Goal: Transaction & Acquisition: Download file/media

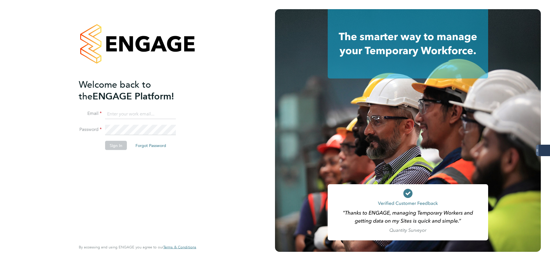
type input "samantha.dix@servicecare.org.uk"
click at [115, 143] on button "Sign In" at bounding box center [116, 145] width 22 height 9
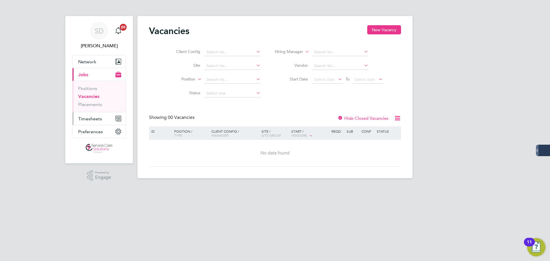
click at [90, 118] on span "Timesheets" at bounding box center [90, 118] width 24 height 5
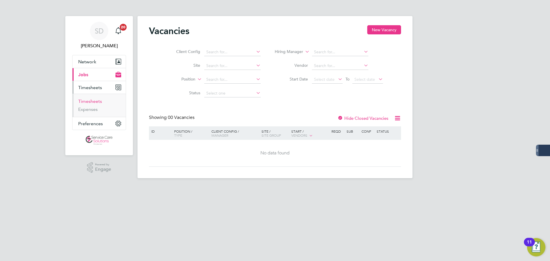
click at [91, 102] on link "Timesheets" at bounding box center [90, 101] width 24 height 5
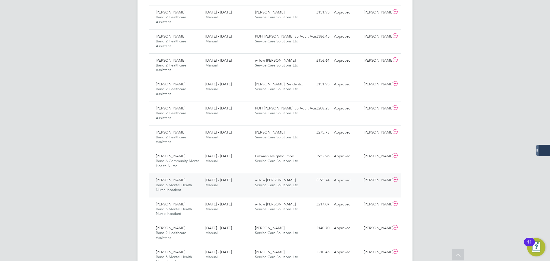
click at [250, 182] on div "18 - 24 Aug 2025 Manual" at bounding box center [228, 183] width 50 height 14
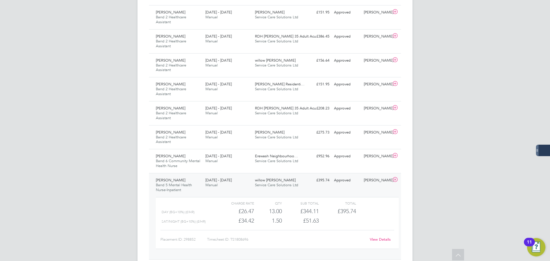
click at [375, 238] on link "View Details" at bounding box center [380, 239] width 21 height 5
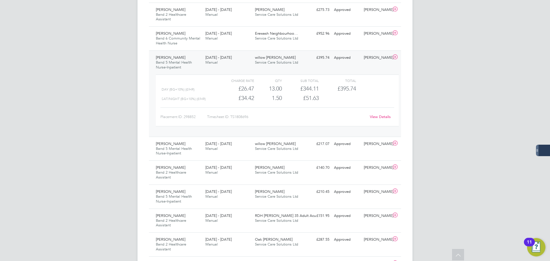
scroll to position [659, 0]
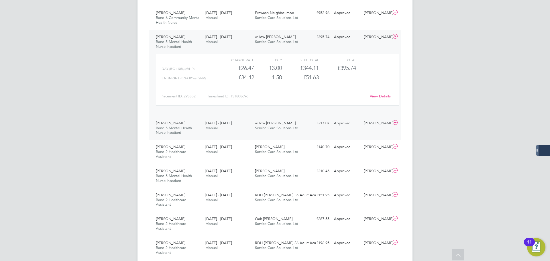
click at [241, 128] on div "18 - 24 Aug 2025 Manual" at bounding box center [228, 126] width 50 height 14
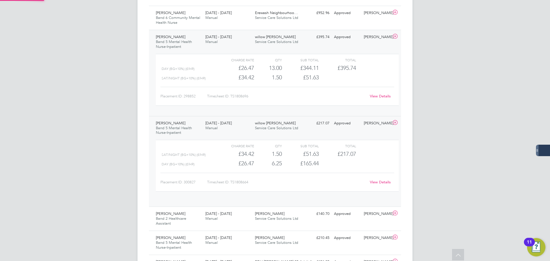
scroll to position [10, 56]
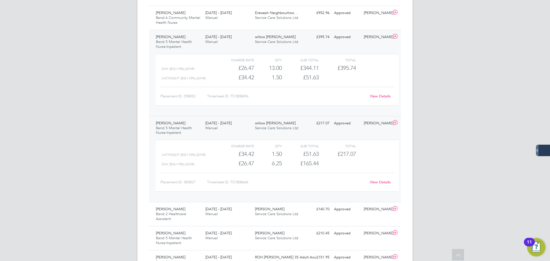
click at [375, 180] on link "View Details" at bounding box center [380, 182] width 21 height 5
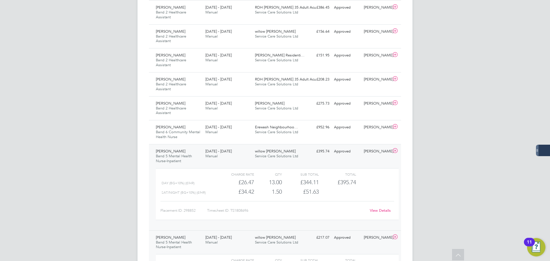
scroll to position [524, 0]
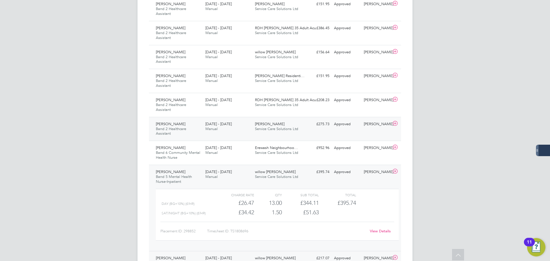
click at [239, 125] on div "18 - 24 Aug 2025 Manual" at bounding box center [228, 126] width 50 height 14
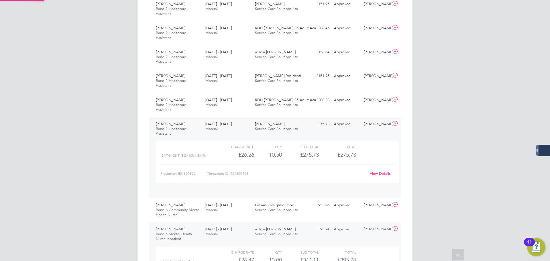
scroll to position [10, 56]
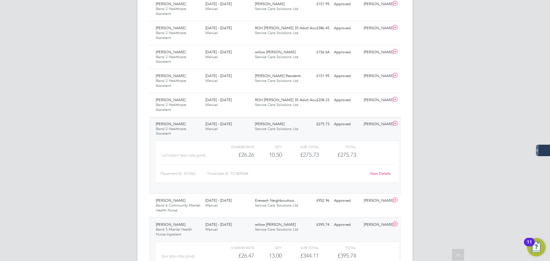
click at [381, 173] on link "View Details" at bounding box center [380, 173] width 21 height 5
click at [238, 105] on div "18 - 24 Aug 2025 Manual" at bounding box center [228, 102] width 50 height 14
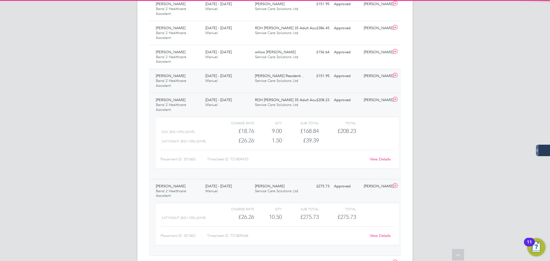
click at [244, 84] on div "18 - 24 Aug 2025 Manual" at bounding box center [228, 78] width 50 height 14
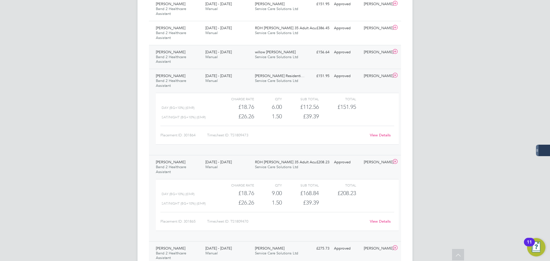
click at [242, 57] on div "18 - 24 Aug 2025 Manual" at bounding box center [228, 55] width 50 height 14
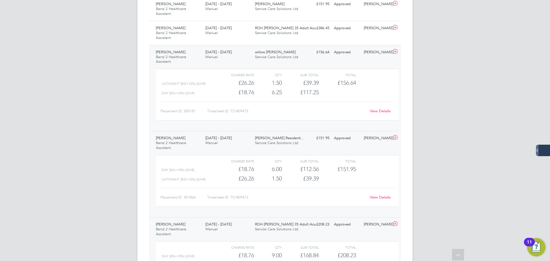
click at [377, 110] on link "View Details" at bounding box center [380, 111] width 21 height 5
click at [381, 197] on link "View Details" at bounding box center [380, 197] width 21 height 5
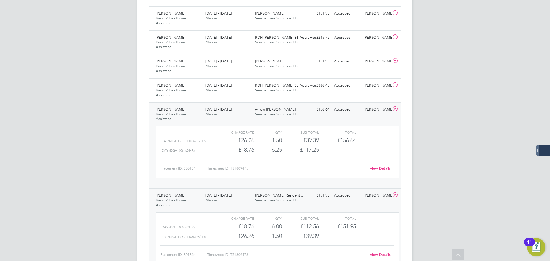
click at [396, 108] on icon at bounding box center [394, 109] width 7 height 5
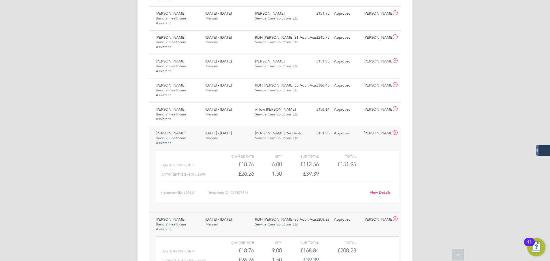
click at [395, 131] on icon at bounding box center [394, 132] width 7 height 5
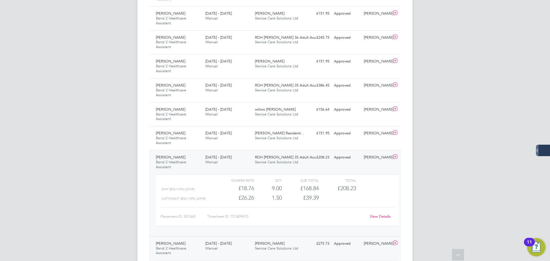
click at [395, 155] on icon at bounding box center [394, 156] width 7 height 5
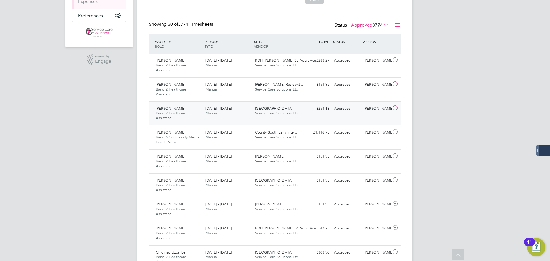
scroll to position [94, 0]
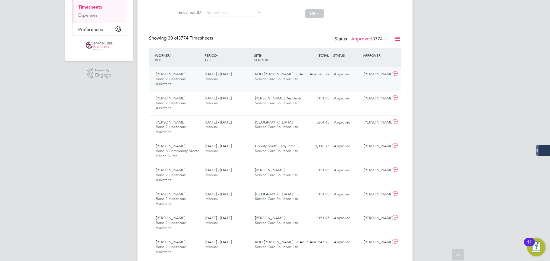
click at [249, 78] on div "18 - 24 Aug 2025 Manual" at bounding box center [228, 77] width 50 height 14
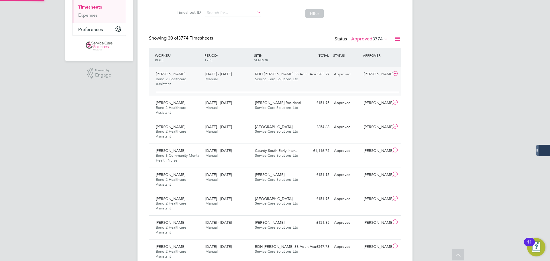
scroll to position [10, 56]
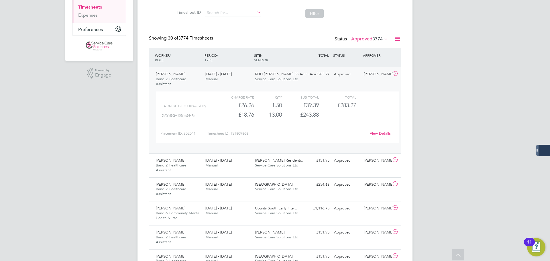
click at [380, 131] on link "View Details" at bounding box center [380, 133] width 21 height 5
click at [297, 164] on span "Service Care Solutions Ltd" at bounding box center [276, 165] width 43 height 5
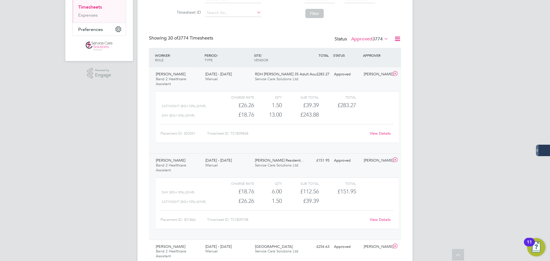
click at [375, 217] on link "View Details" at bounding box center [380, 219] width 21 height 5
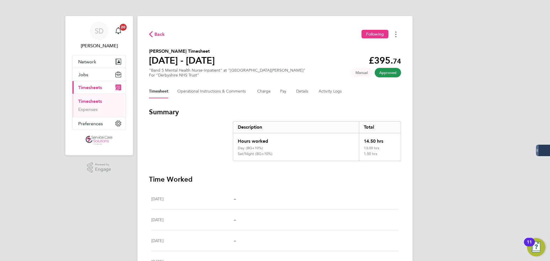
drag, startPoint x: 397, startPoint y: 32, endPoint x: 395, endPoint y: 35, distance: 4.3
click at [397, 32] on button "Timesheets Menu" at bounding box center [396, 34] width 10 height 9
click at [356, 47] on link "Download timesheet" at bounding box center [366, 46] width 69 height 11
click at [396, 35] on button "Timesheets Menu" at bounding box center [396, 34] width 10 height 9
click at [394, 34] on button "Timesheets Menu" at bounding box center [396, 34] width 10 height 9
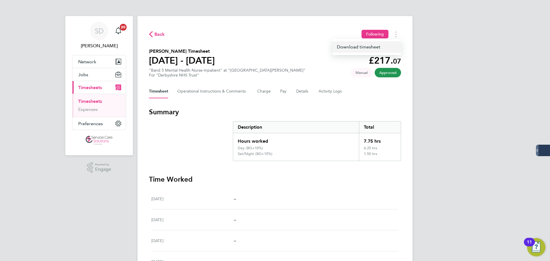
drag, startPoint x: 361, startPoint y: 46, endPoint x: 251, endPoint y: 65, distance: 111.5
click at [361, 46] on link "Download timesheet" at bounding box center [366, 46] width 69 height 11
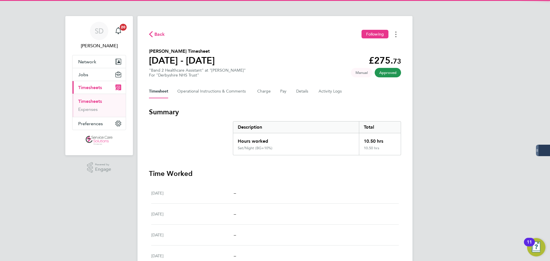
click at [396, 36] on button "Timesheets Menu" at bounding box center [396, 34] width 10 height 9
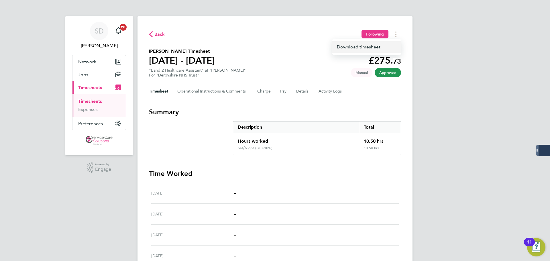
click at [343, 46] on link "Download timesheet" at bounding box center [366, 46] width 69 height 11
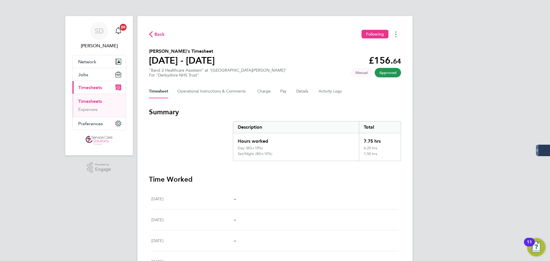
click at [398, 34] on button "Timesheets Menu" at bounding box center [396, 34] width 10 height 9
click at [372, 47] on link "Download timesheet" at bounding box center [366, 46] width 69 height 11
click at [395, 34] on icon "Timesheets Menu" at bounding box center [395, 34] width 1 height 6
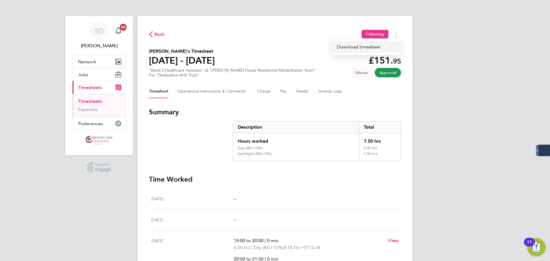
drag, startPoint x: 369, startPoint y: 47, endPoint x: 223, endPoint y: 58, distance: 146.5
click at [369, 47] on link "Download timesheet" at bounding box center [366, 46] width 69 height 11
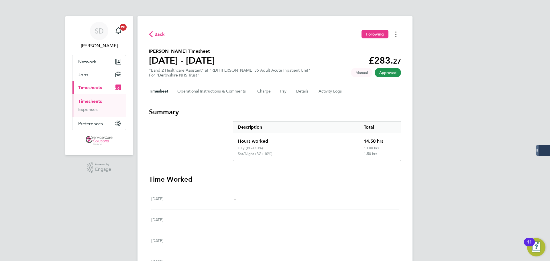
click at [399, 32] on button "Timesheets Menu" at bounding box center [396, 34] width 10 height 9
click at [359, 48] on link "Download timesheet" at bounding box center [366, 46] width 69 height 11
click at [470, 42] on div "SD Samantha Dix Notifications 20 Applications: Network Businesses Sites Workers…" at bounding box center [275, 191] width 550 height 383
click at [395, 36] on icon "Timesheets Menu" at bounding box center [395, 34] width 1 height 6
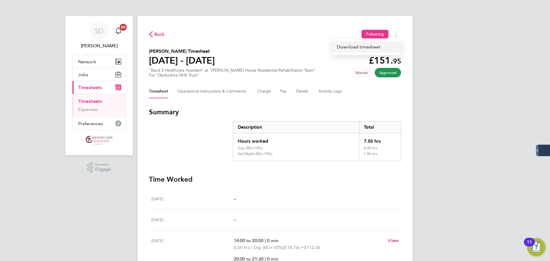
click at [369, 46] on link "Download timesheet" at bounding box center [366, 46] width 69 height 11
